Goal: Task Accomplishment & Management: Use online tool/utility

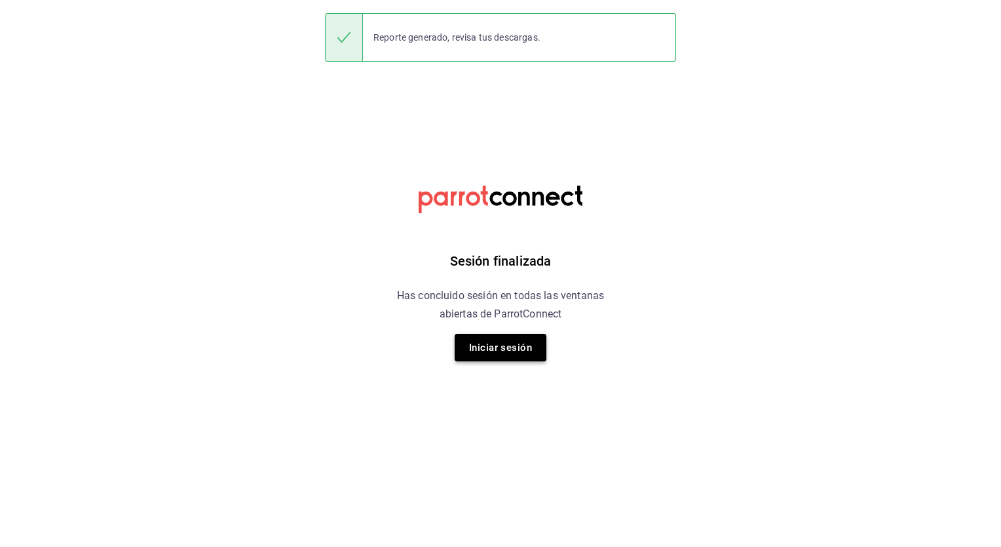
click at [495, 347] on button "Iniciar sesión" at bounding box center [501, 348] width 92 height 28
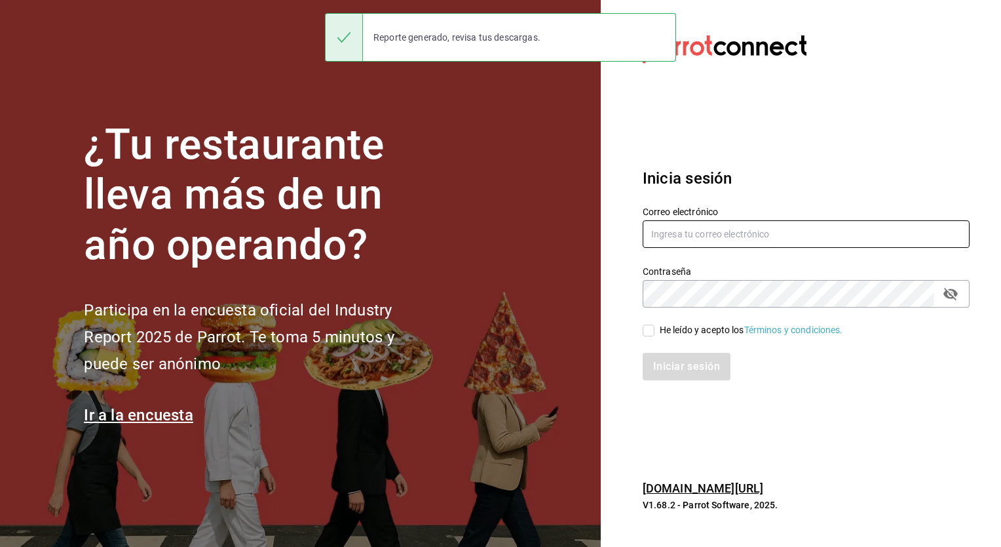
type input "adrian.mora@costeno.com"
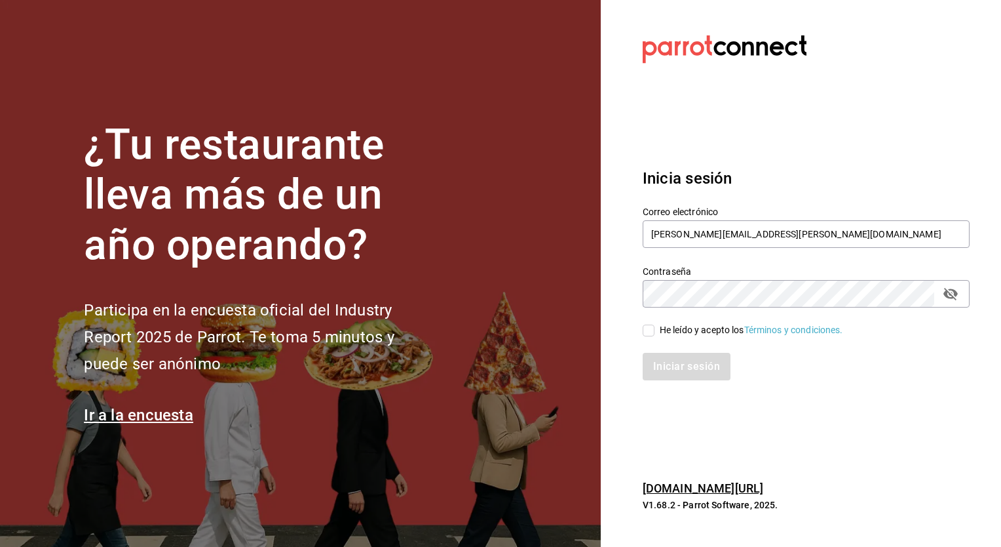
click at [650, 332] on input "He leído y acepto los Términos y condiciones." at bounding box center [649, 330] width 12 height 12
checkbox input "true"
click at [695, 377] on button "Iniciar sesión" at bounding box center [687, 367] width 89 height 28
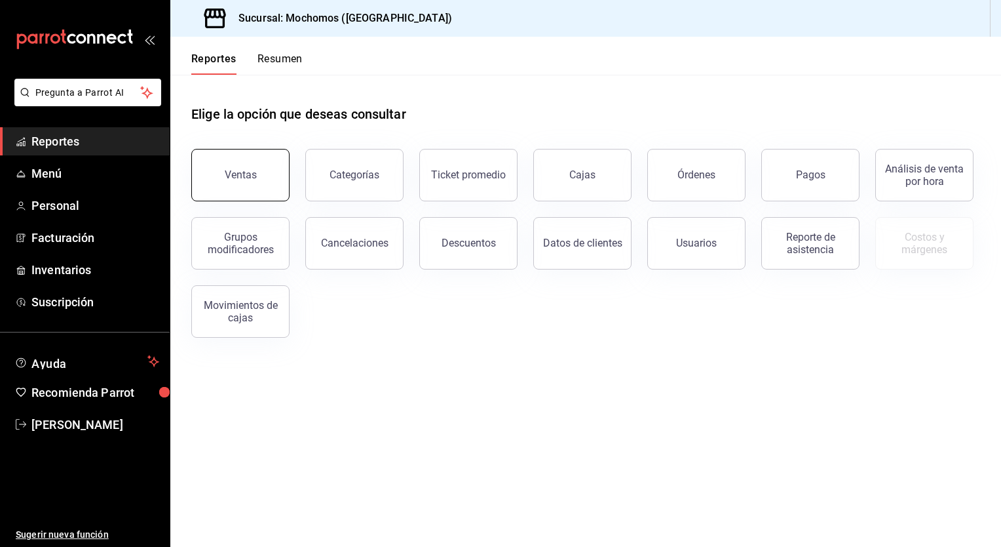
click at [233, 179] on div "Ventas" at bounding box center [241, 174] width 32 height 12
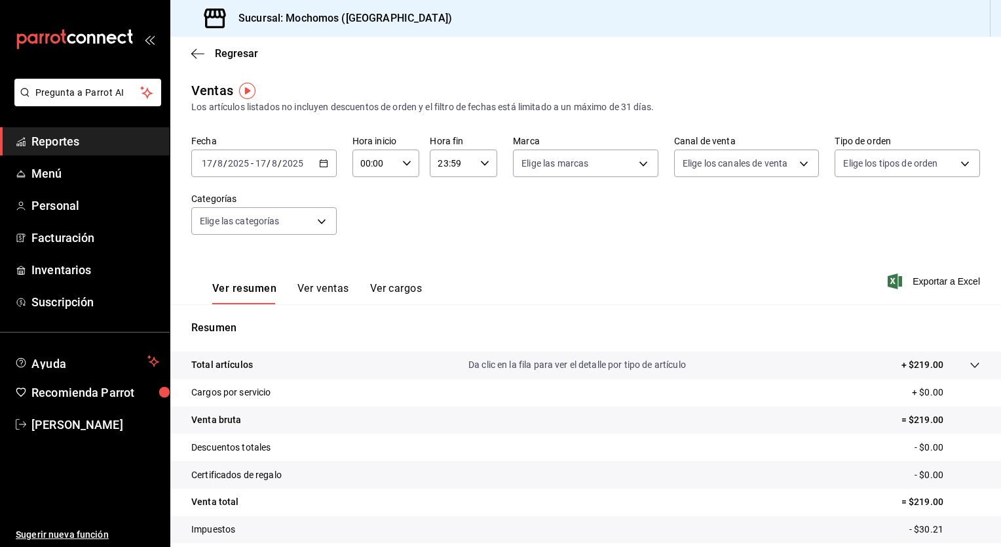
click at [322, 168] on div "[DATE] [DATE] - [DATE] [DATE]" at bounding box center [264, 163] width 146 height 28
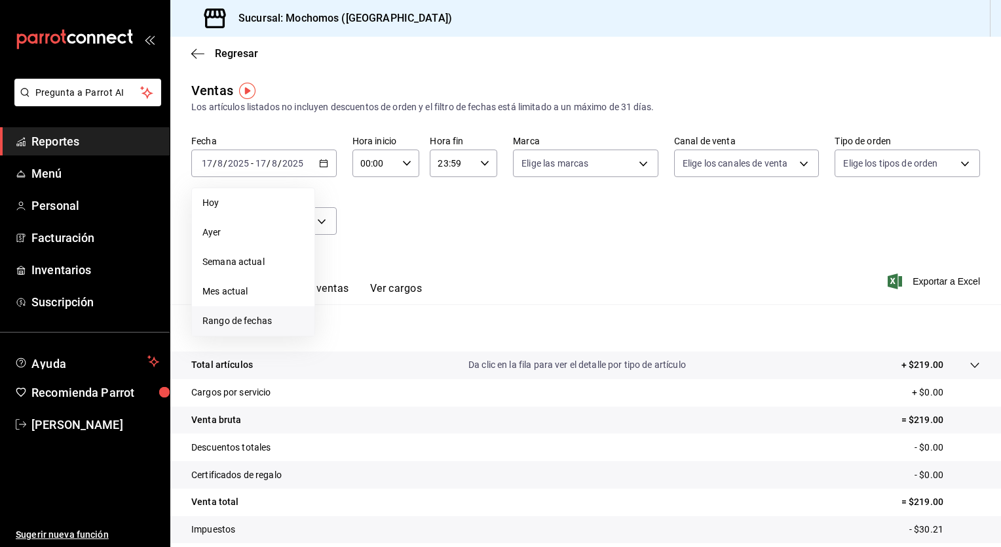
click at [260, 322] on span "Rango de fechas" at bounding box center [254, 321] width 102 height 14
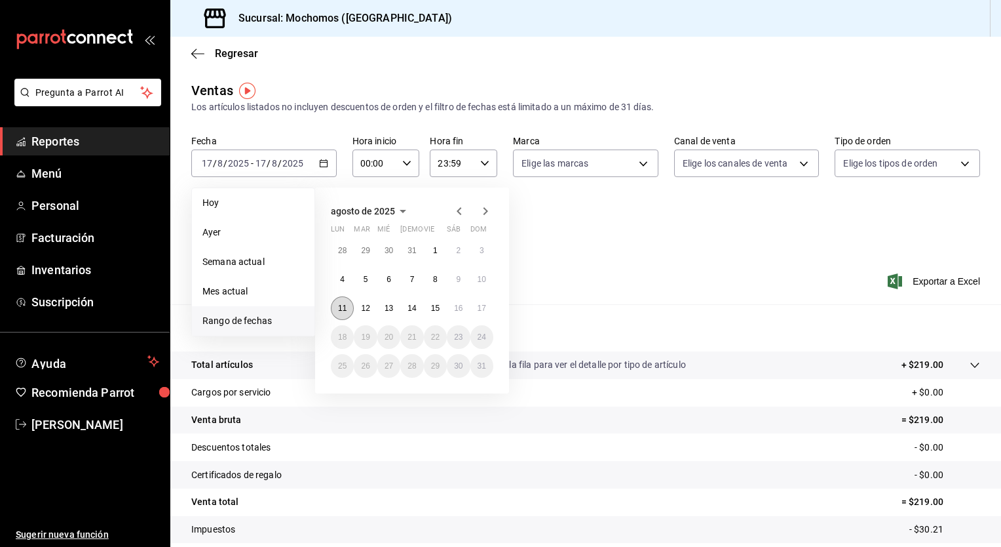
click at [345, 311] on abbr "11" at bounding box center [342, 307] width 9 height 9
click at [487, 307] on button "17" at bounding box center [482, 308] width 23 height 24
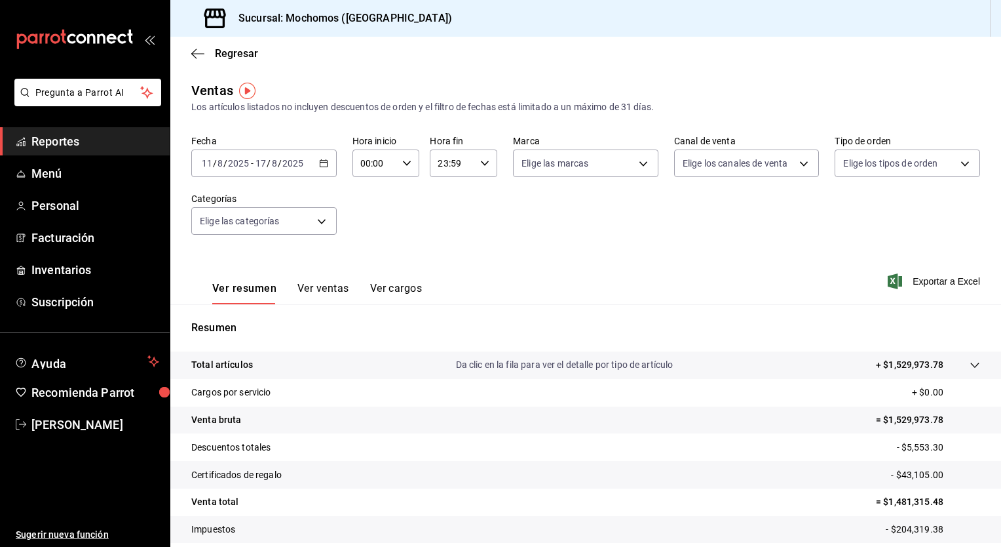
click at [403, 161] on icon "button" at bounding box center [406, 163] width 9 height 9
click at [373, 235] on button "05" at bounding box center [367, 228] width 28 height 26
type input "05:00"
click at [396, 193] on span "00" at bounding box center [401, 196] width 12 height 10
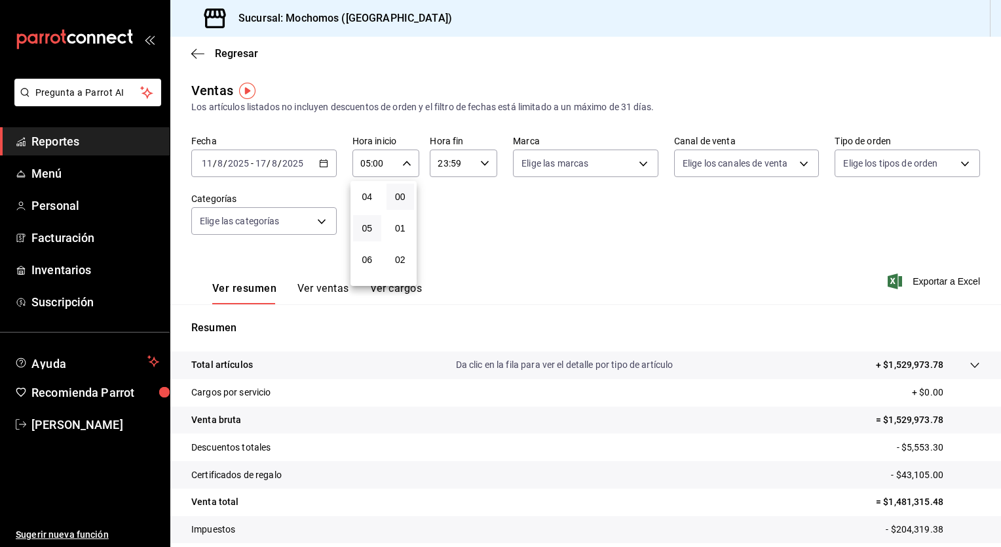
click at [484, 163] on div at bounding box center [500, 273] width 1001 height 547
click at [484, 163] on icon "button" at bounding box center [484, 163] width 9 height 9
click at [438, 205] on span "05" at bounding box center [444, 206] width 12 height 10
click at [480, 198] on span "00" at bounding box center [477, 196] width 12 height 10
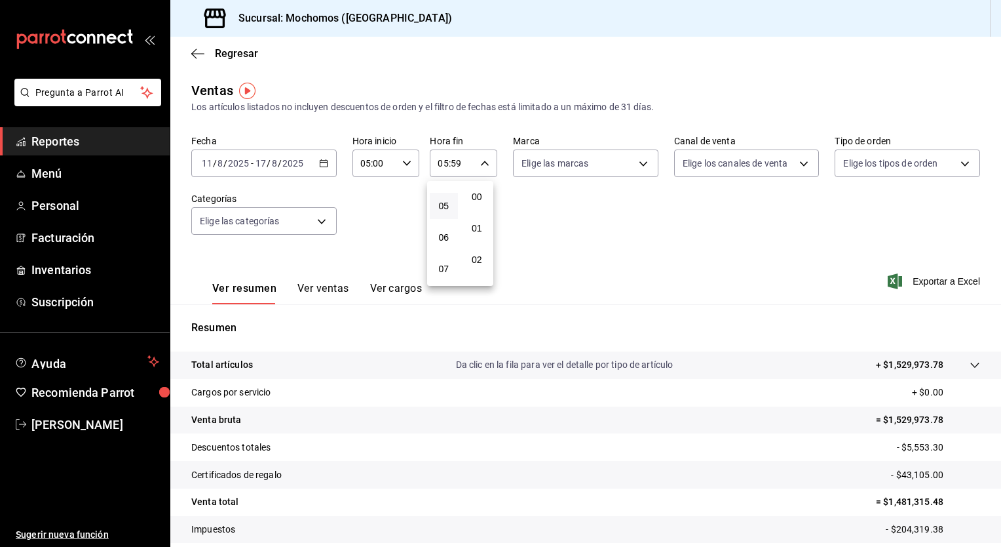
type input "05:00"
click at [530, 208] on div at bounding box center [500, 273] width 1001 height 547
click at [935, 277] on span "Exportar a Excel" at bounding box center [936, 281] width 90 height 16
